Goal: Task Accomplishment & Management: Manage account settings

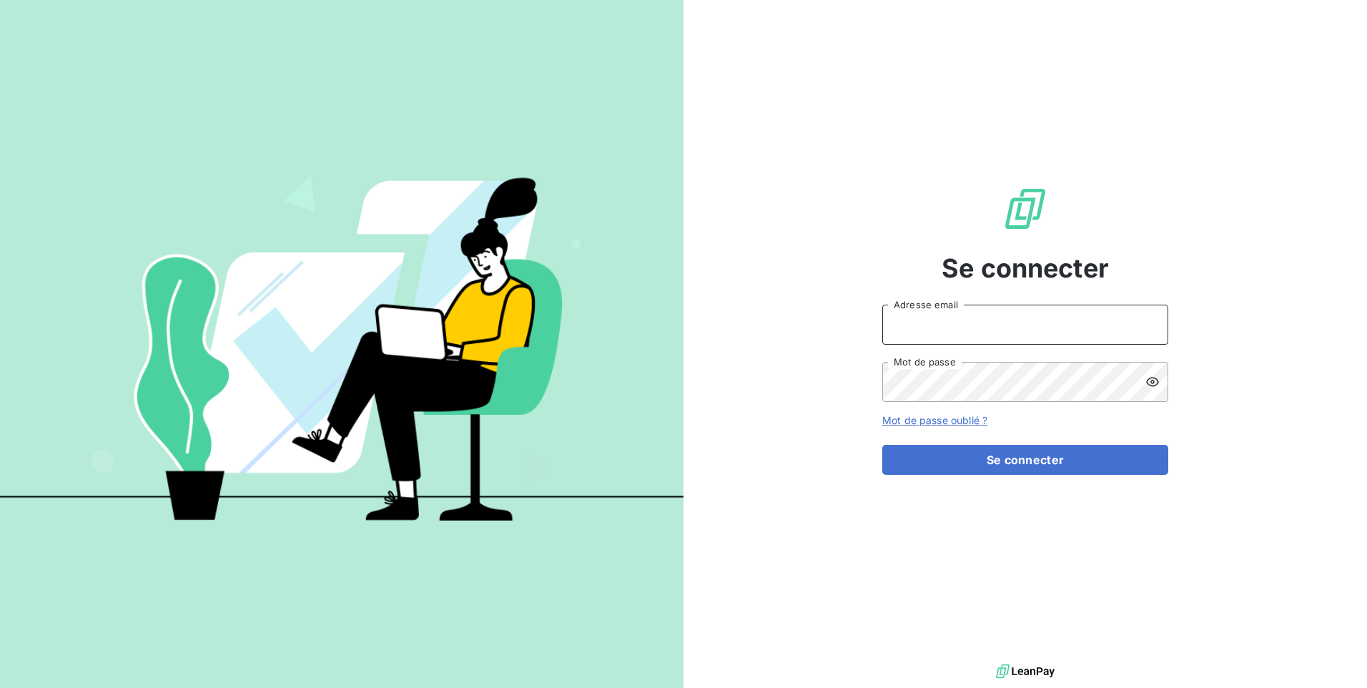
click at [1028, 339] on input "Adresse email" at bounding box center [1026, 325] width 286 height 40
click at [1003, 325] on input "Adresse email" at bounding box center [1026, 325] width 286 height 40
type input "[EMAIL_ADDRESS][DOMAIN_NAME]"
click at [883, 445] on button "Se connecter" at bounding box center [1026, 460] width 286 height 30
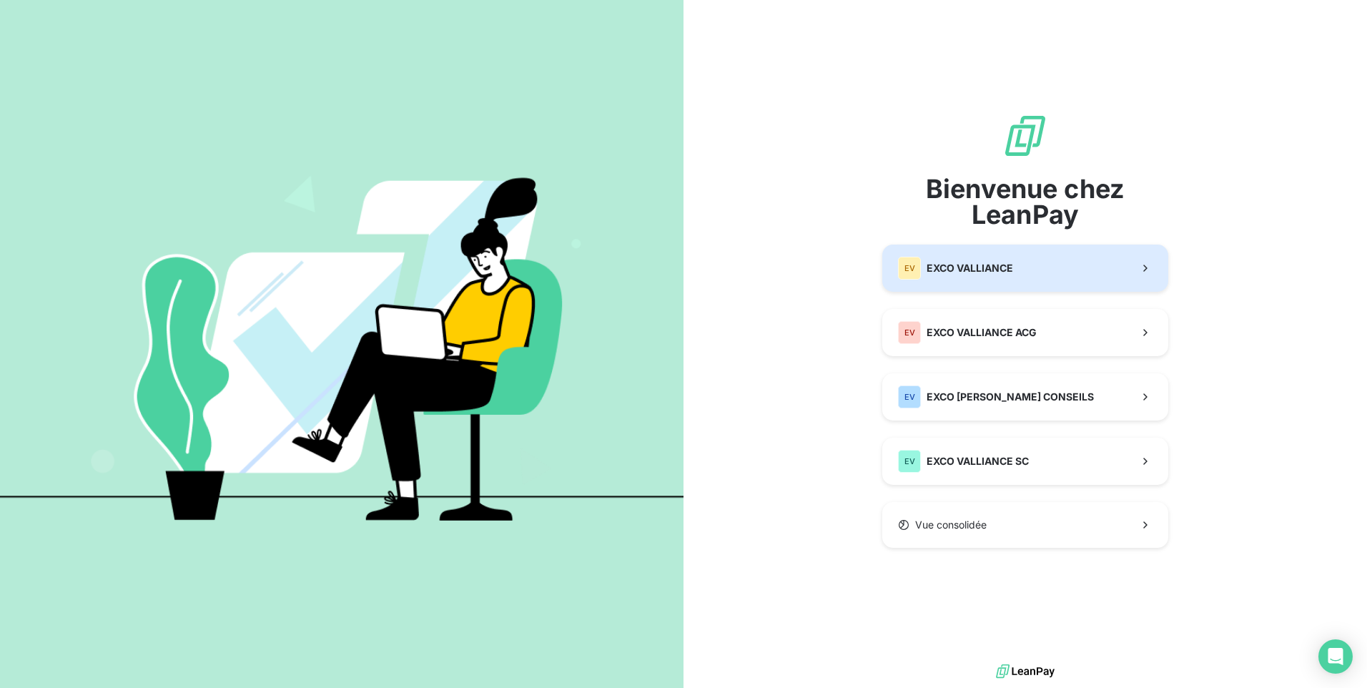
click at [958, 278] on div "EV EXCO VALLIANCE" at bounding box center [955, 268] width 115 height 23
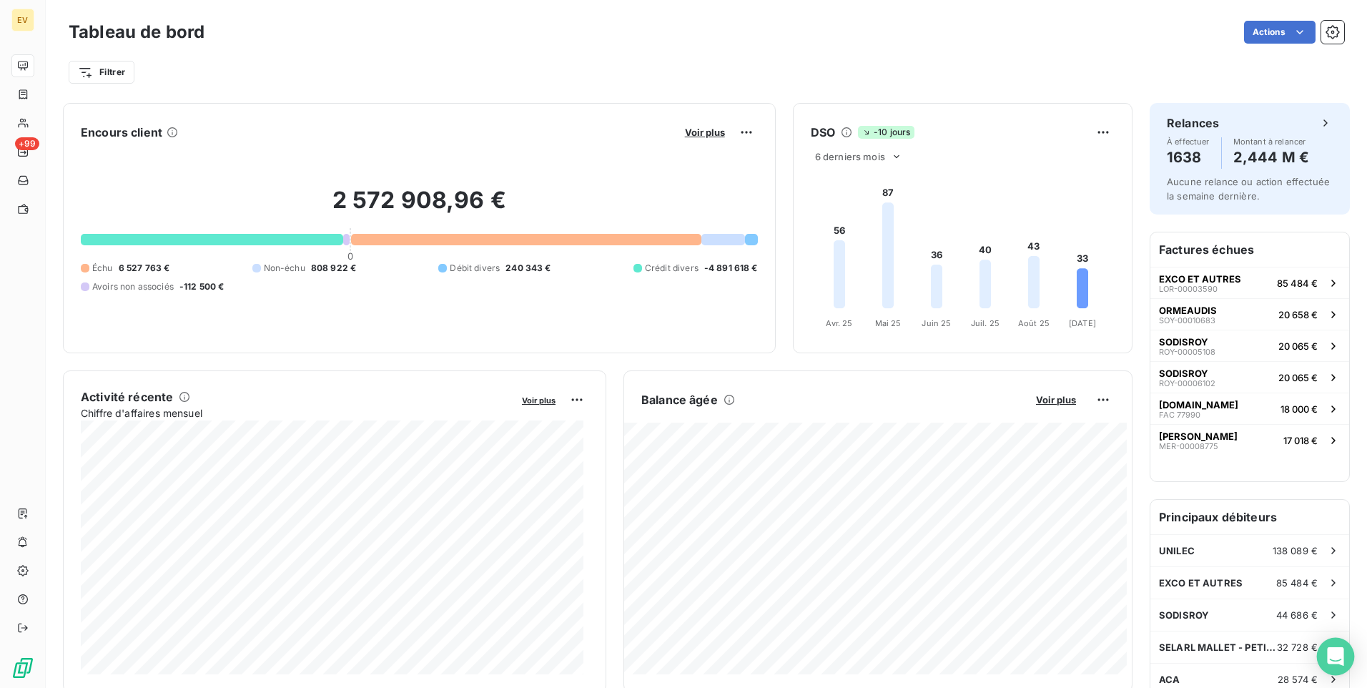
click at [1333, 656] on icon "Open Intercom Messenger" at bounding box center [1335, 656] width 16 height 19
